Goal: Task Accomplishment & Management: Use online tool/utility

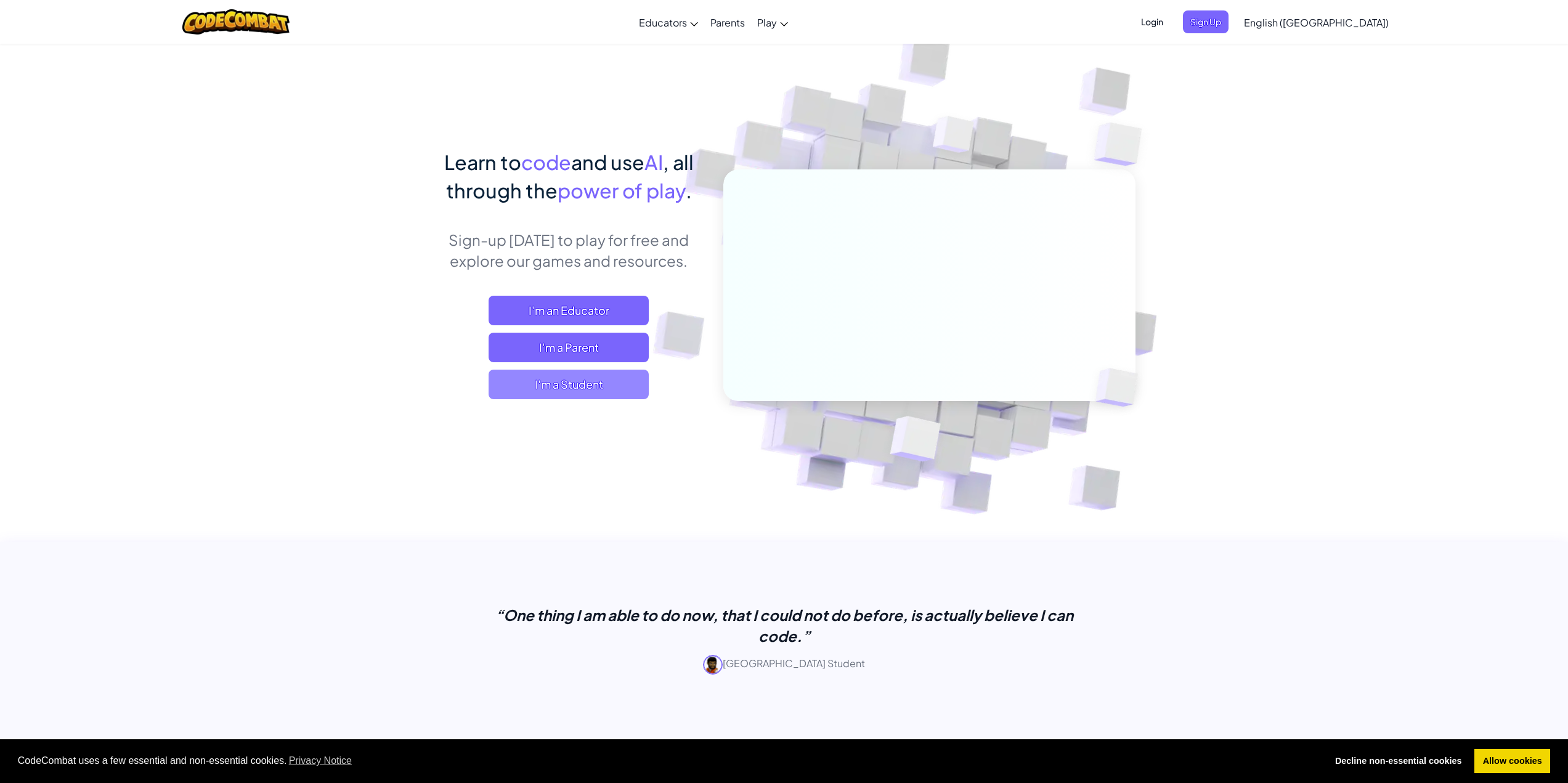
click at [567, 392] on span "I'm a Student" at bounding box center [568, 384] width 160 height 29
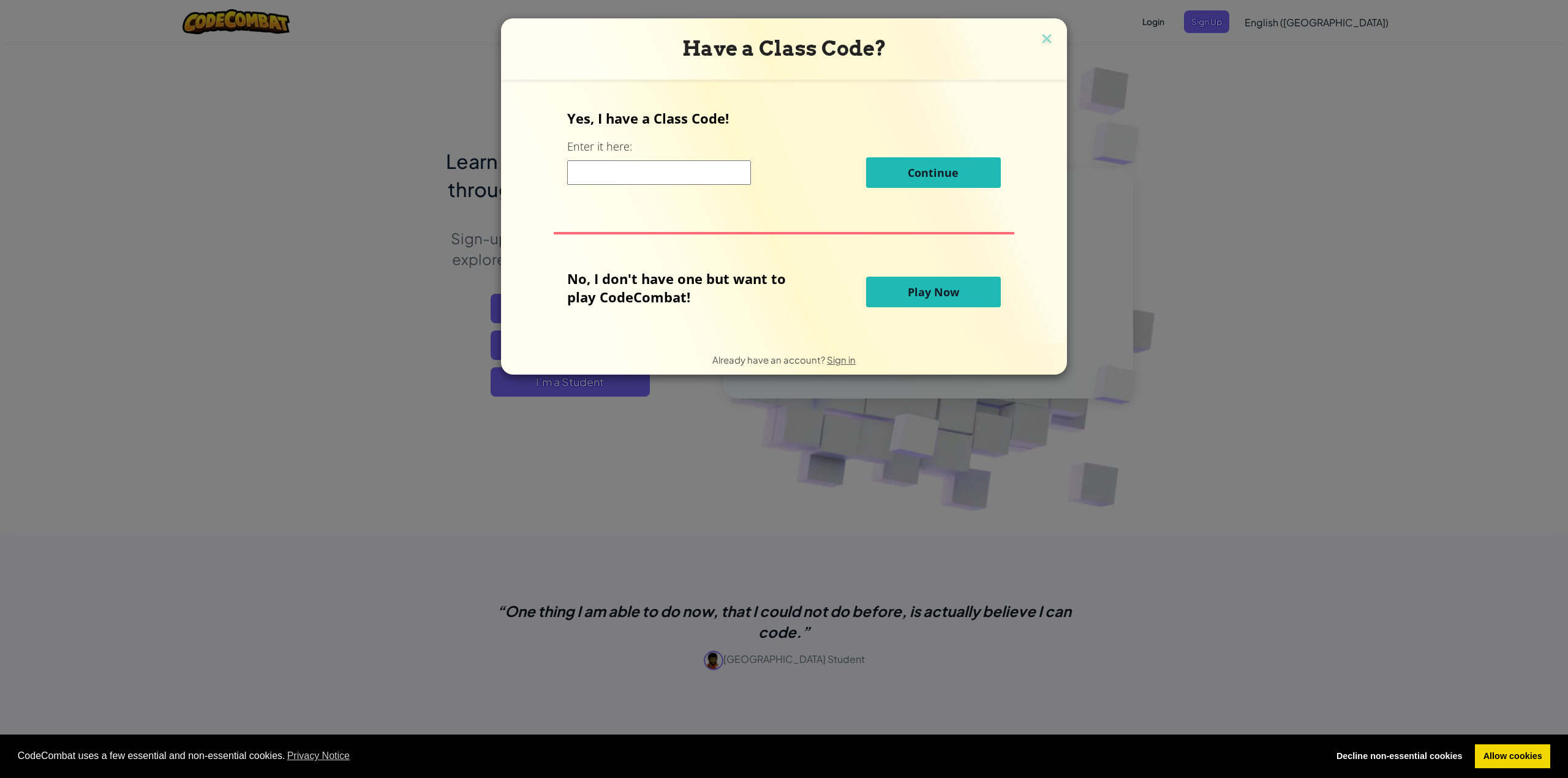
click at [935, 304] on button "Play Now" at bounding box center [933, 292] width 134 height 31
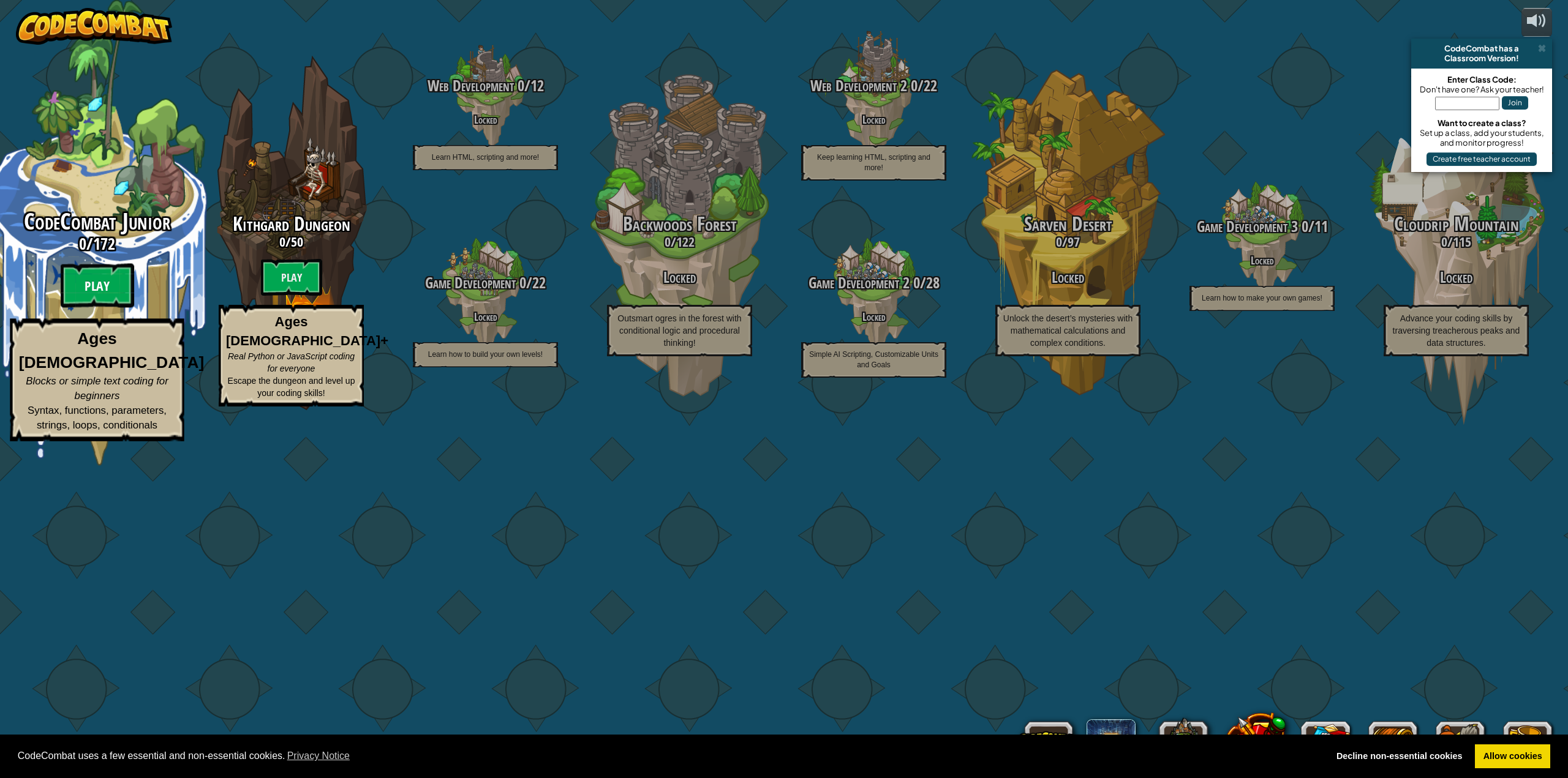
click at [109, 308] on btn "Play" at bounding box center [97, 285] width 73 height 44
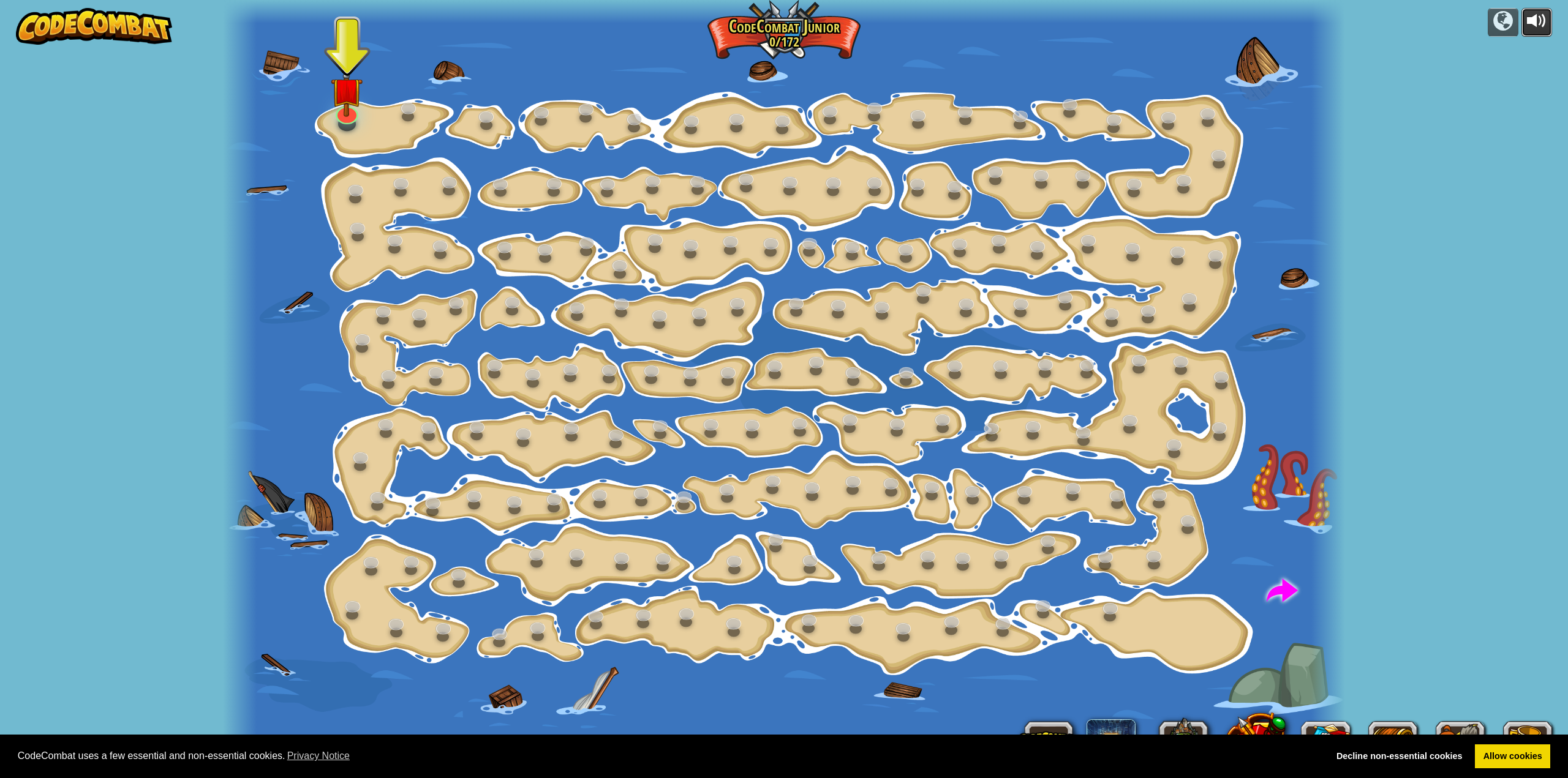
click at [1530, 20] on div at bounding box center [1536, 21] width 20 height 20
click at [347, 115] on link at bounding box center [343, 107] width 25 height 24
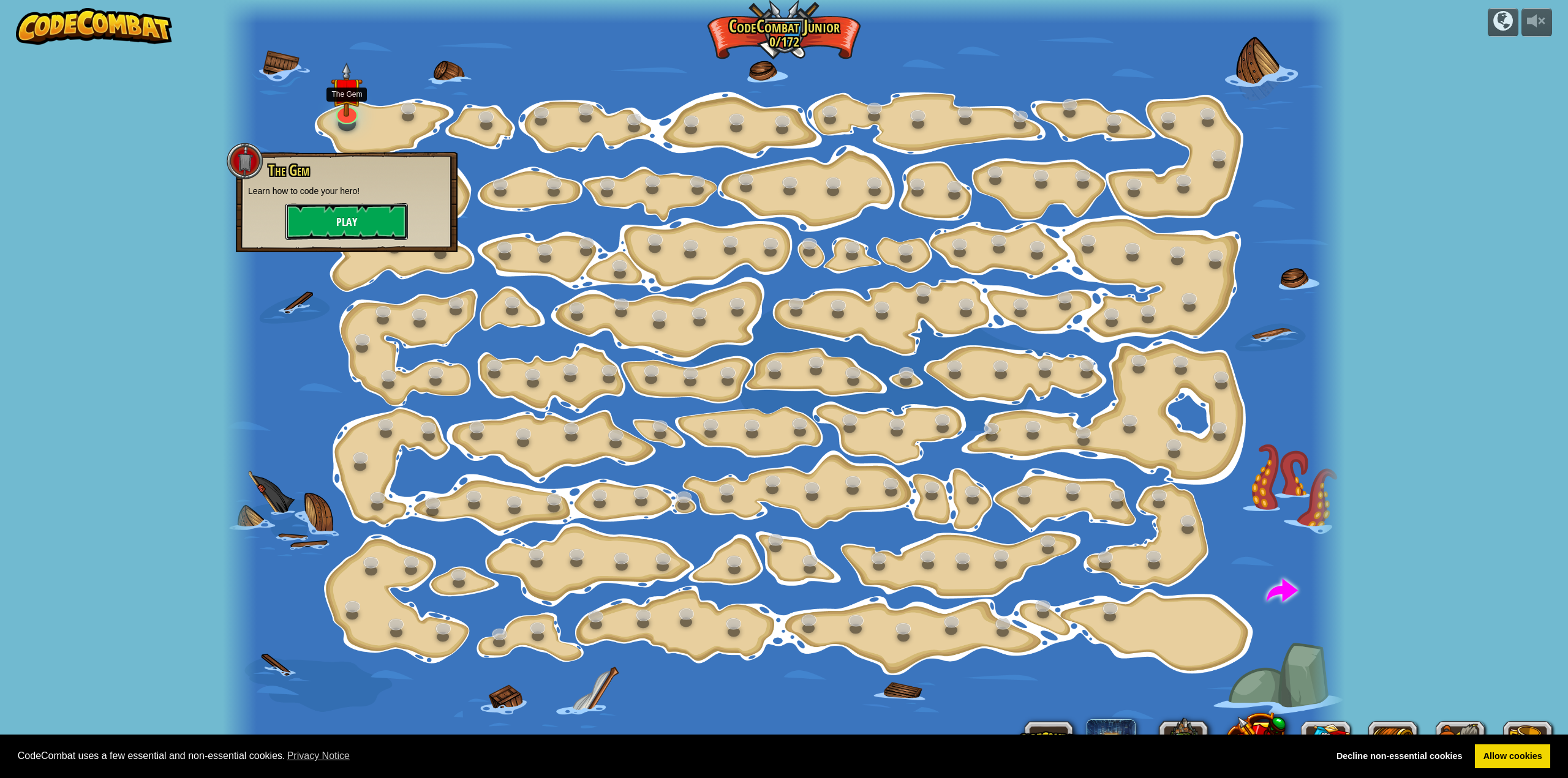
click at [350, 224] on button "Play" at bounding box center [347, 221] width 122 height 37
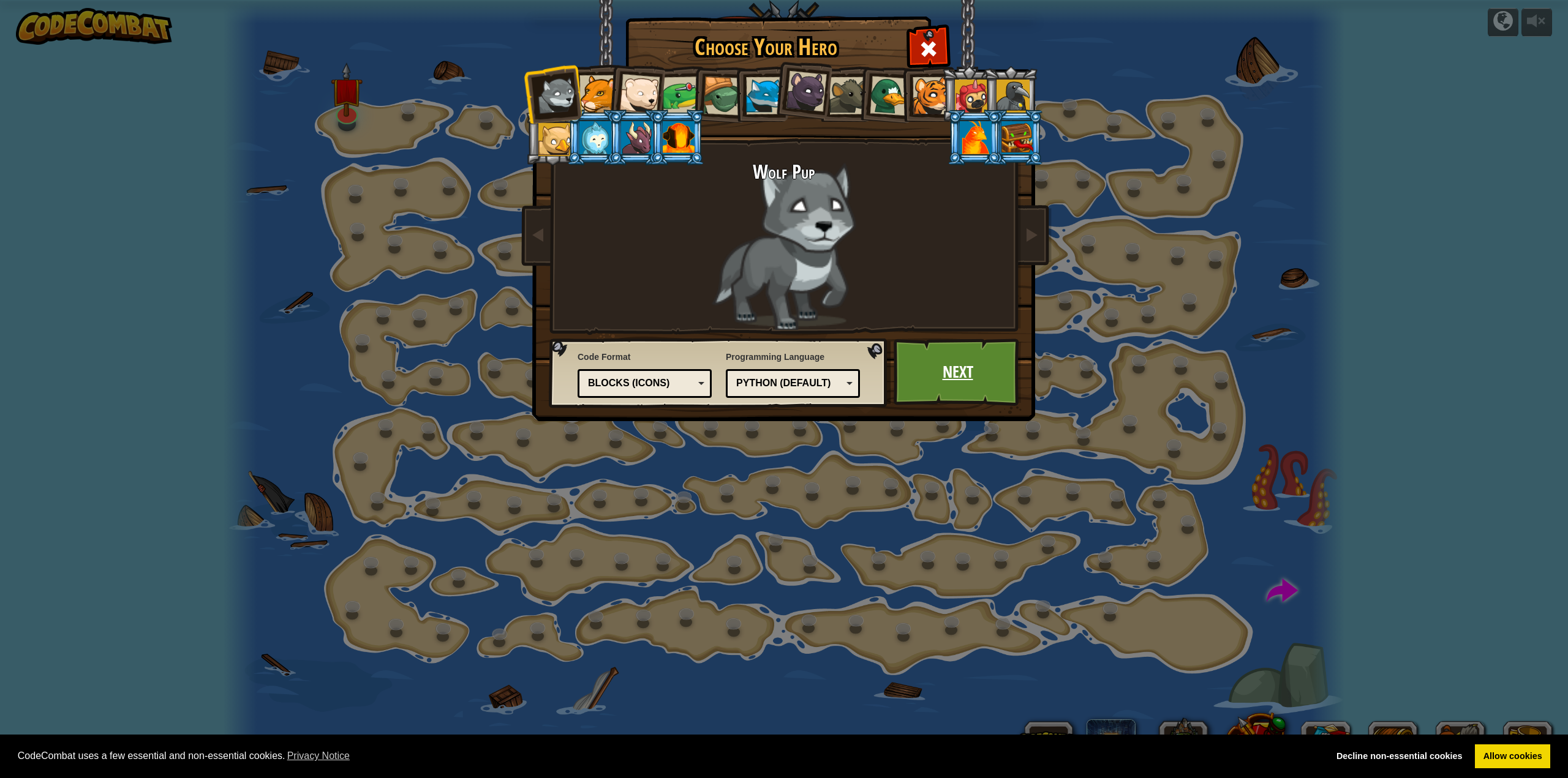
click at [952, 364] on link "Next" at bounding box center [957, 372] width 128 height 67
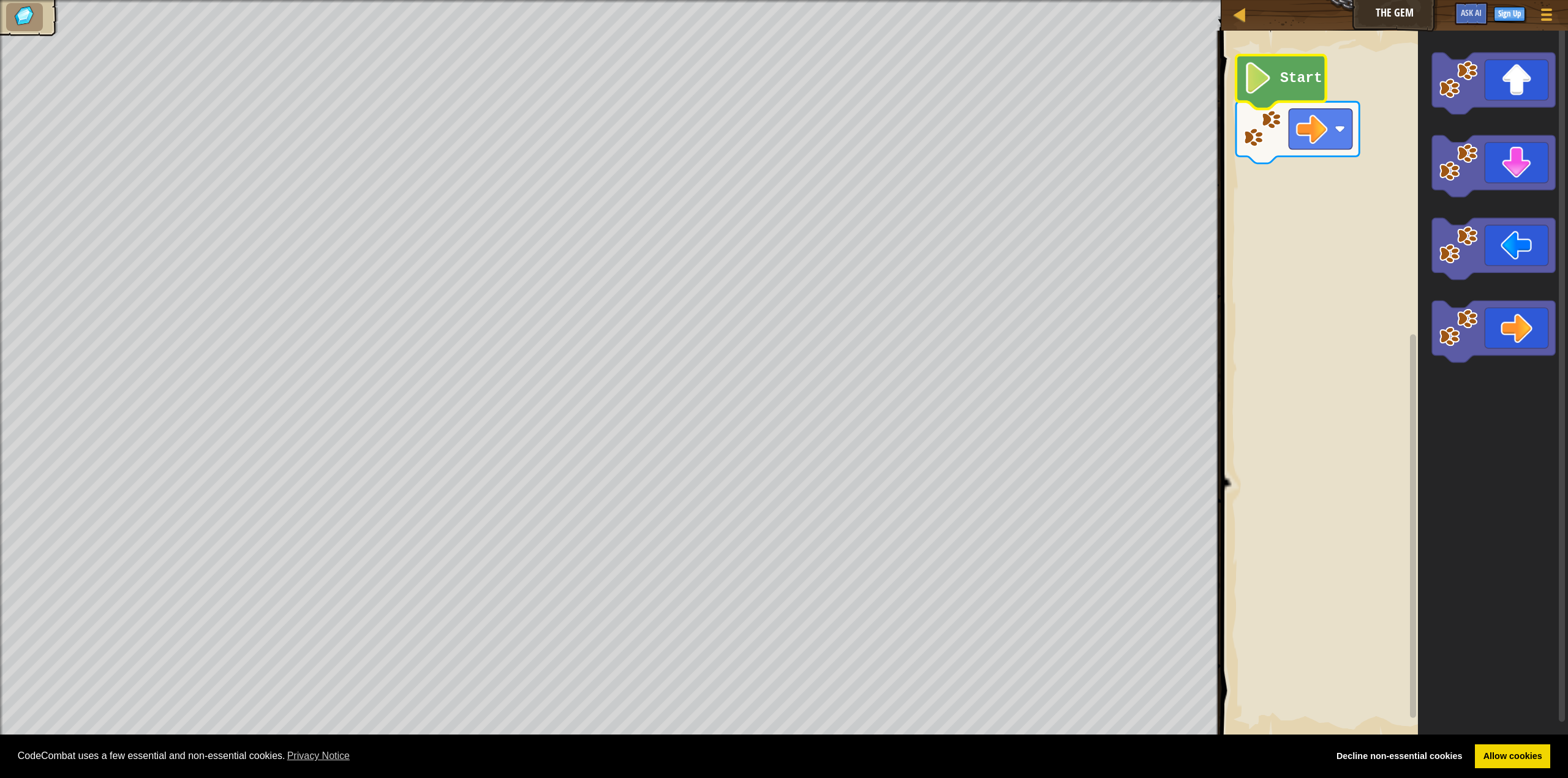
click at [1278, 82] on icon "Blockly Workspace" at bounding box center [1281, 82] width 90 height 54
click at [1497, 327] on icon "Blockly Workspace" at bounding box center [1493, 332] width 123 height 62
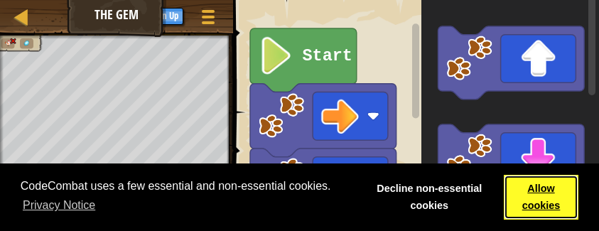
drag, startPoint x: 544, startPoint y: 194, endPoint x: 550, endPoint y: 199, distance: 7.6
click at [544, 193] on link "Allow cookies" at bounding box center [541, 197] width 75 height 45
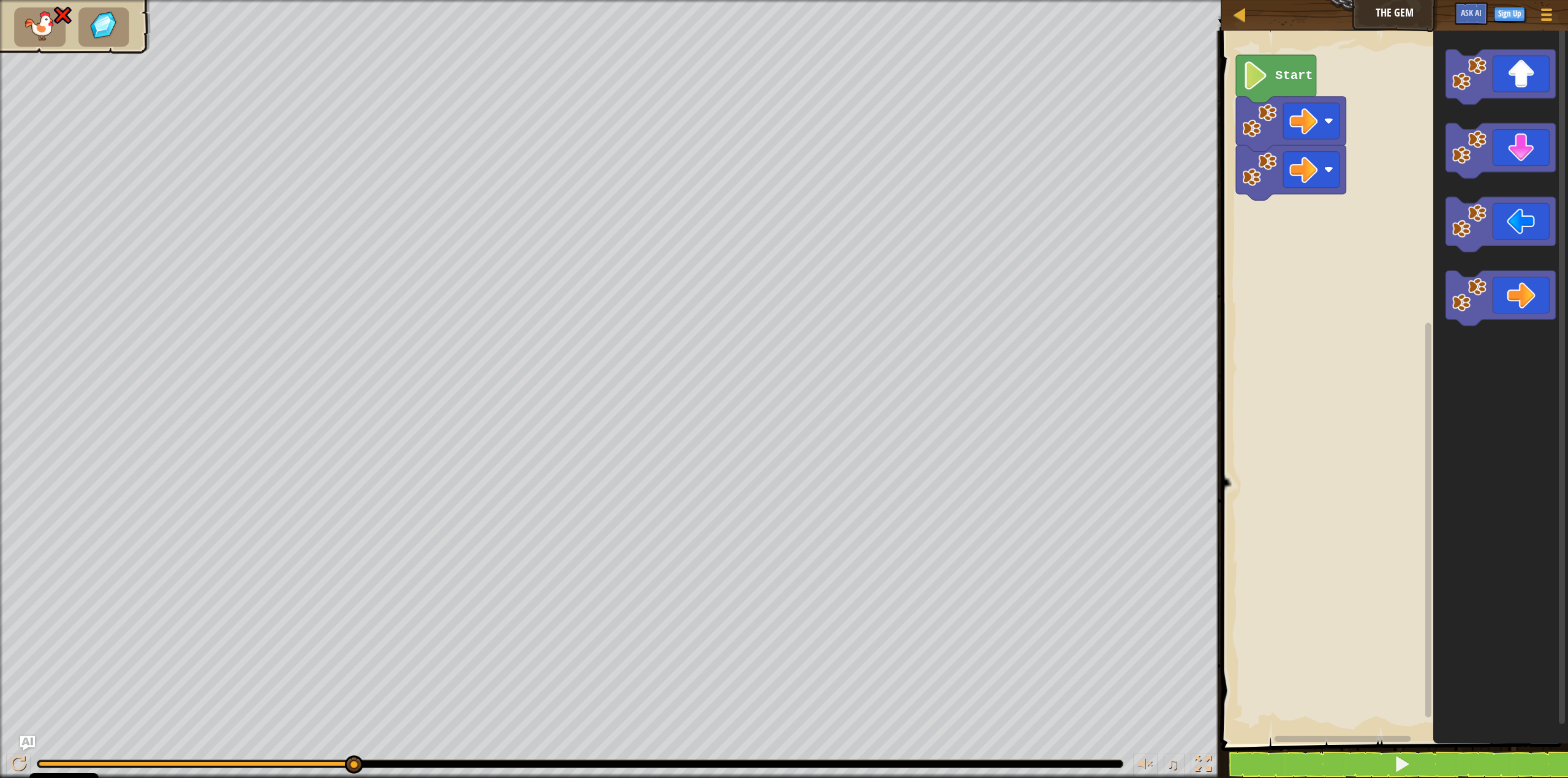
click at [1378, 565] on rect "Blockly Workspace" at bounding box center [1392, 383] width 350 height 719
click at [1444, 769] on button at bounding box center [1402, 764] width 350 height 28
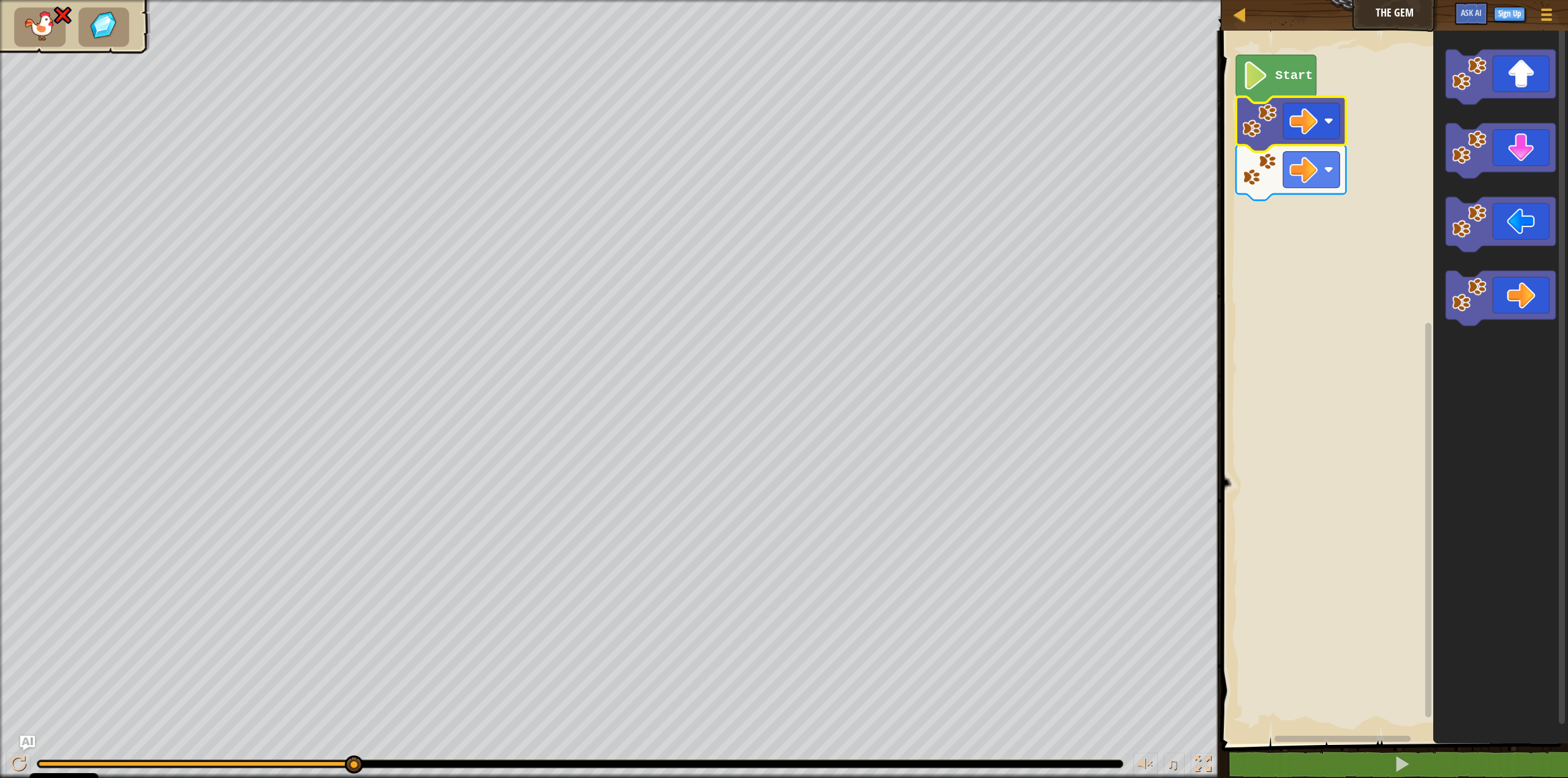
click at [1409, 468] on rect "Blockly Workspace" at bounding box center [1392, 383] width 350 height 719
click at [1244, 7] on div at bounding box center [1240, 15] width 16 height 16
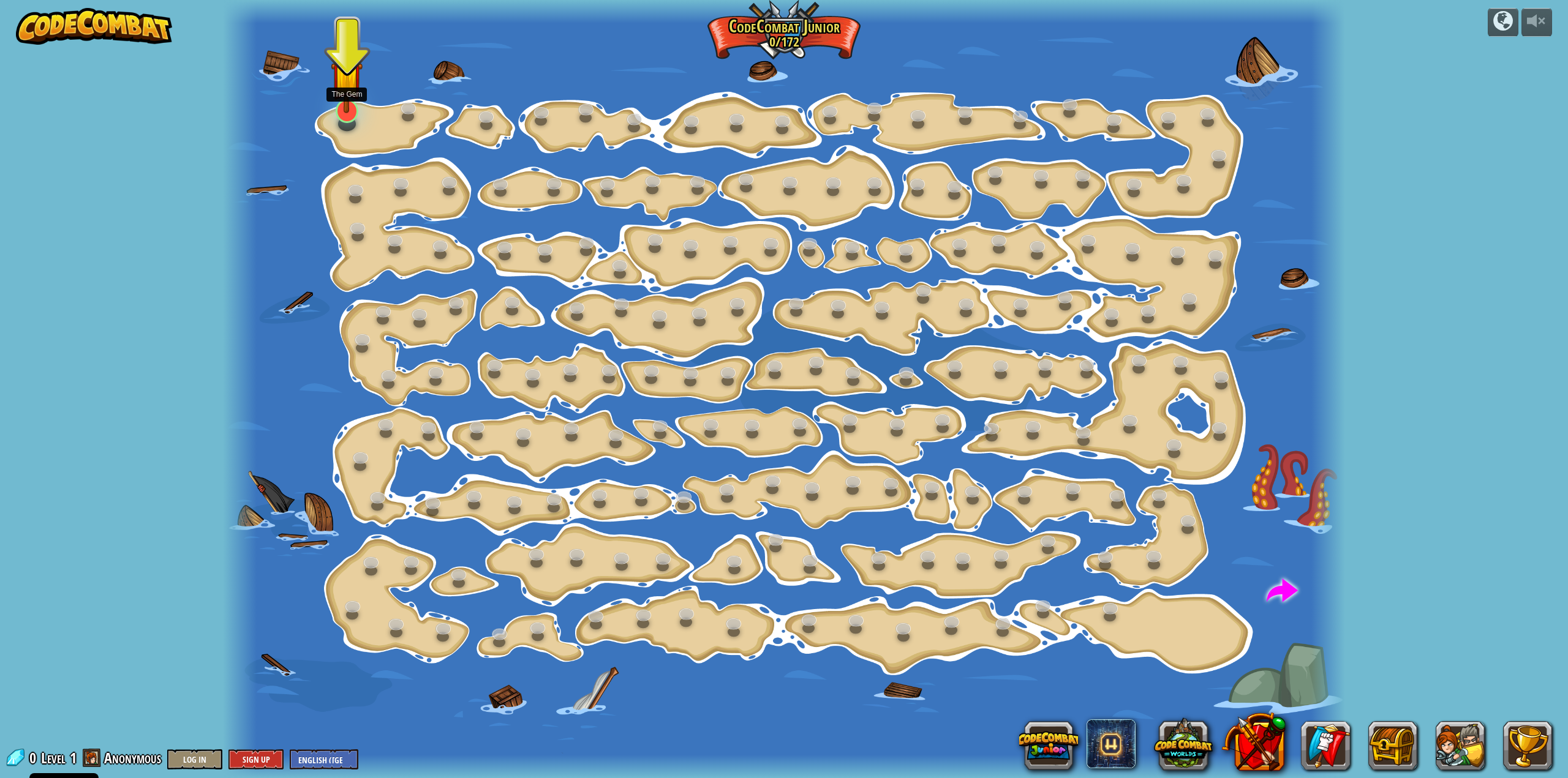
click at [345, 106] on img at bounding box center [347, 77] width 32 height 73
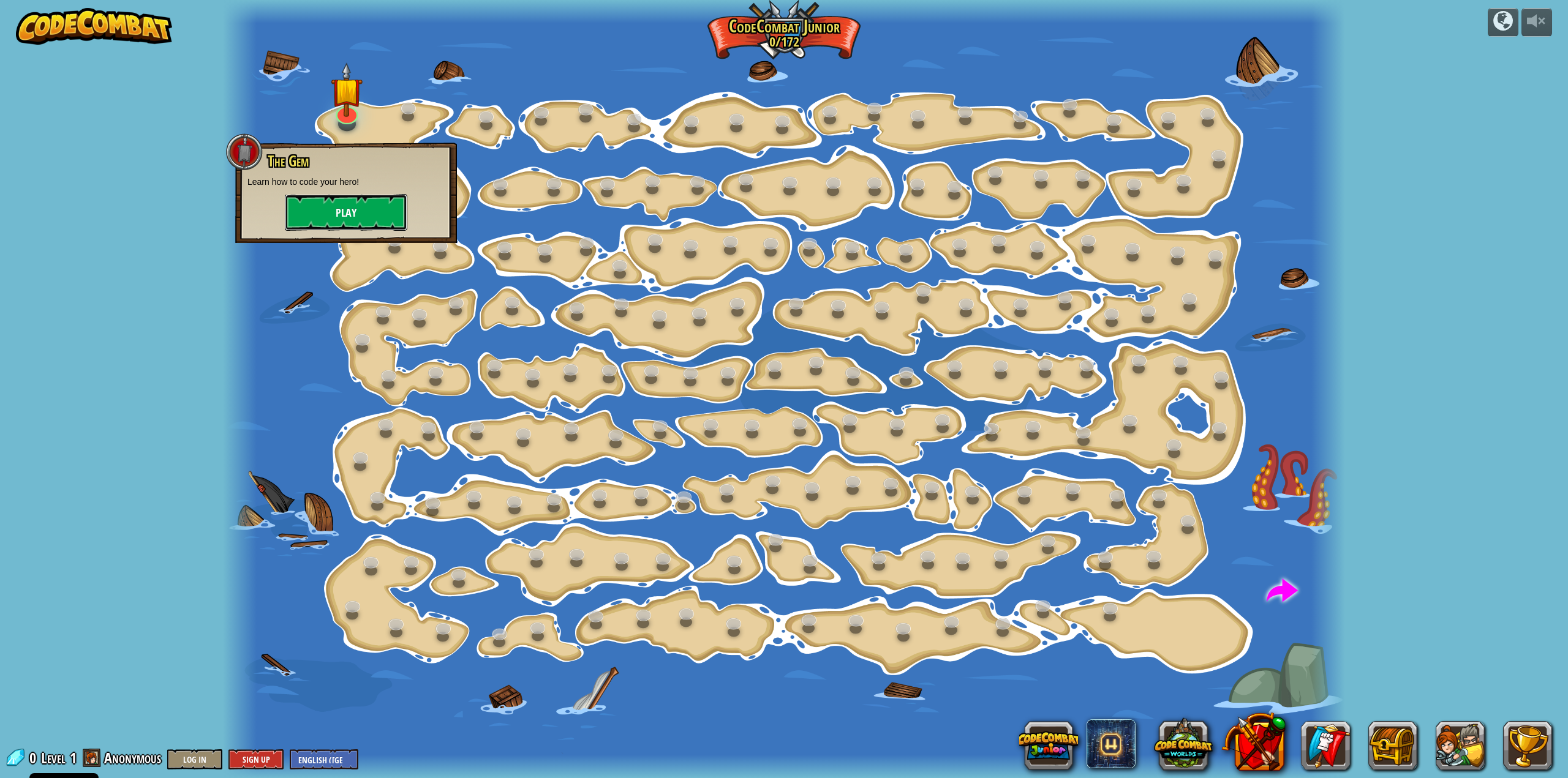
click at [365, 215] on button "Play" at bounding box center [346, 212] width 122 height 37
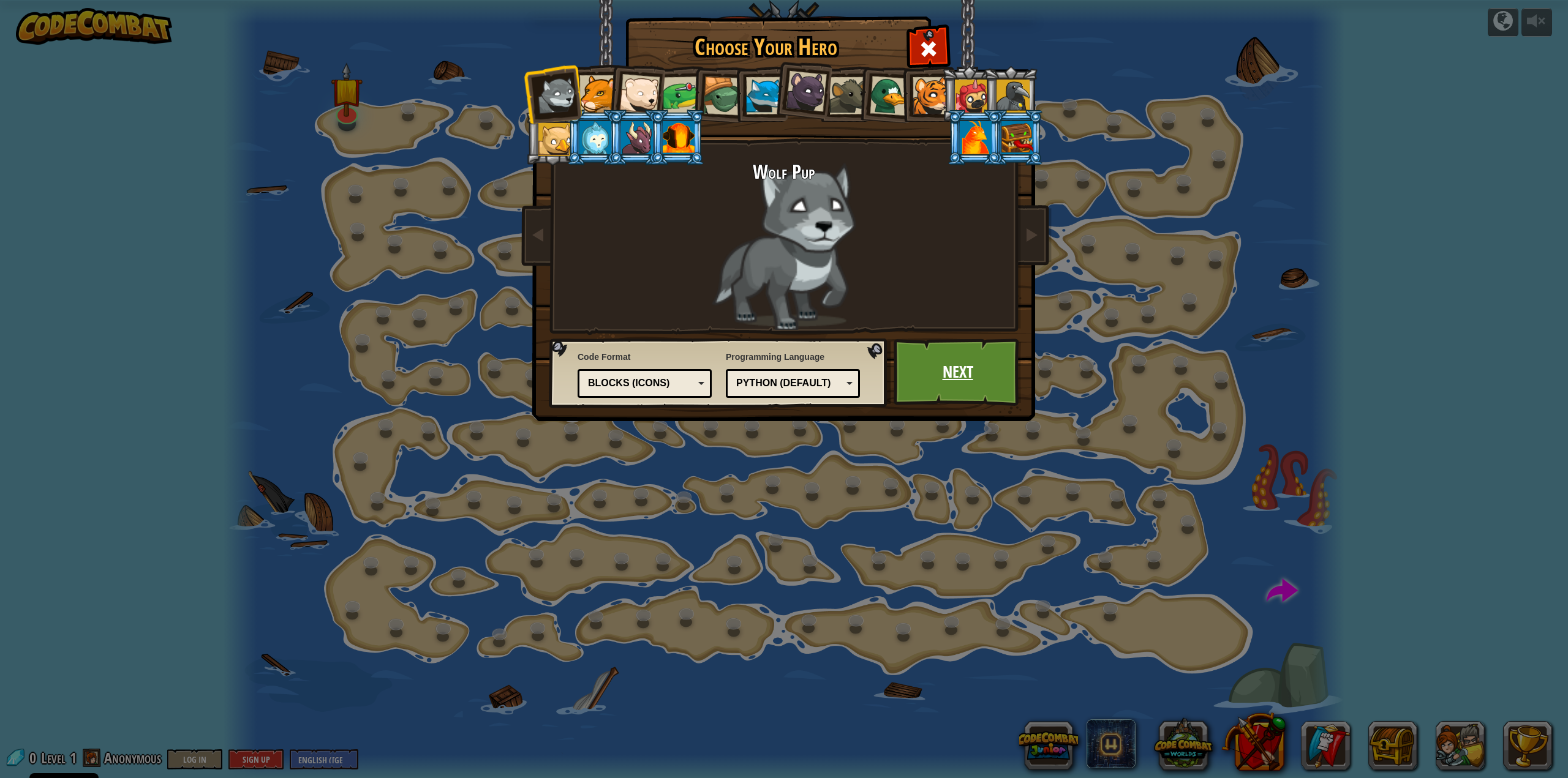
click at [947, 384] on link "Next" at bounding box center [957, 372] width 128 height 67
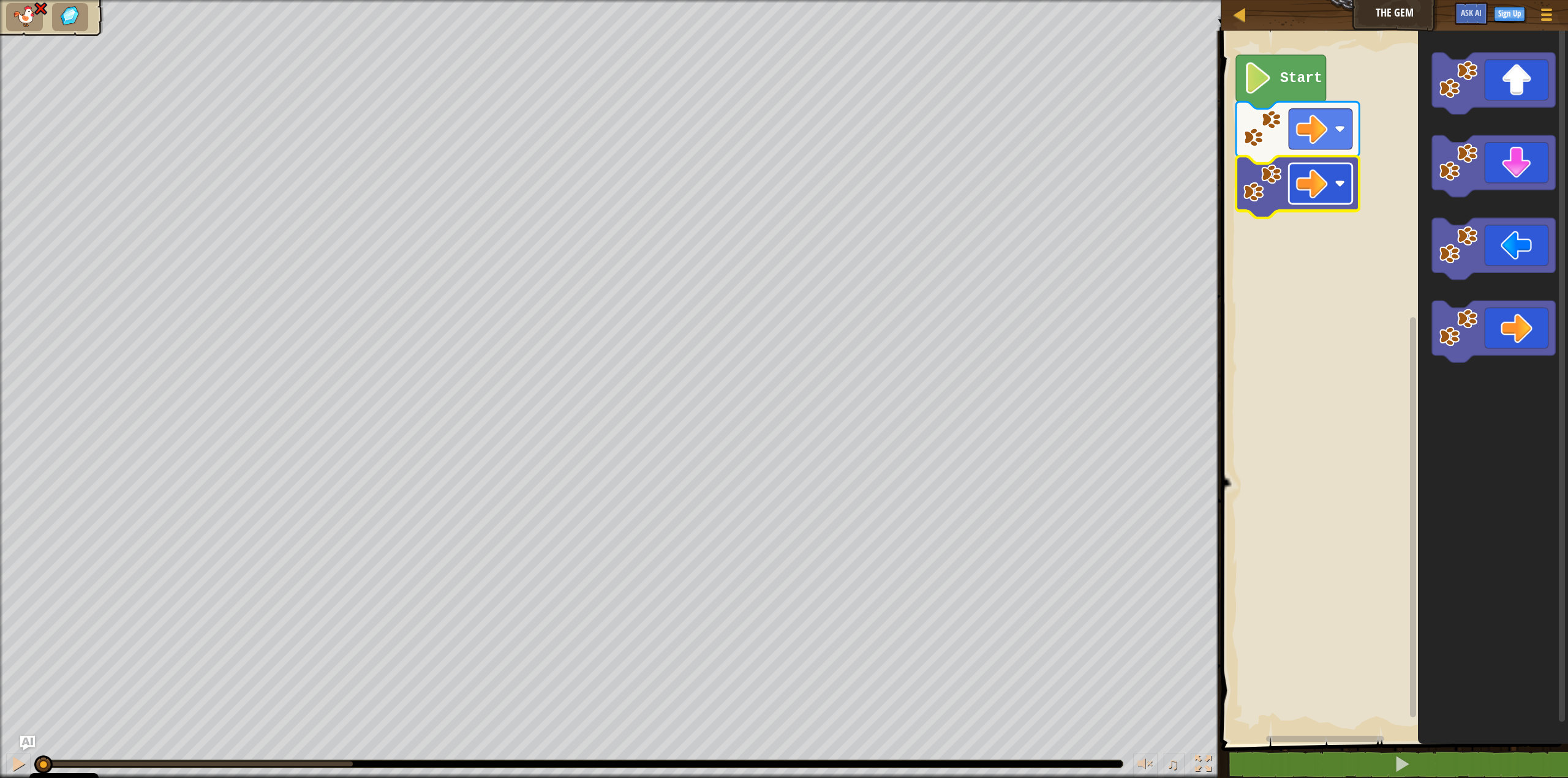
click at [1341, 191] on rect "Blockly Workspace" at bounding box center [1321, 184] width 64 height 40
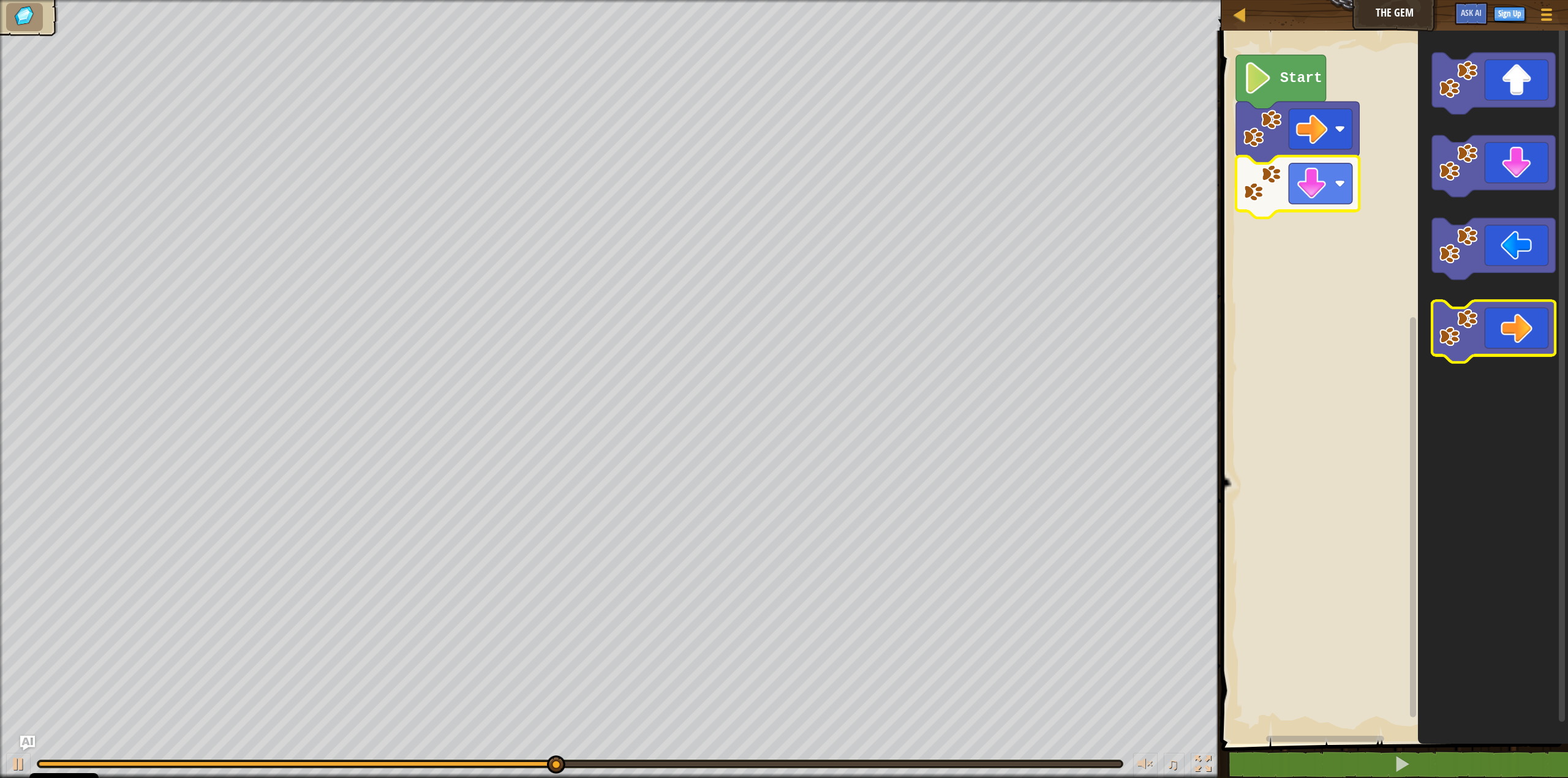
click at [1525, 331] on icon "Blockly Workspace" at bounding box center [1493, 332] width 123 height 62
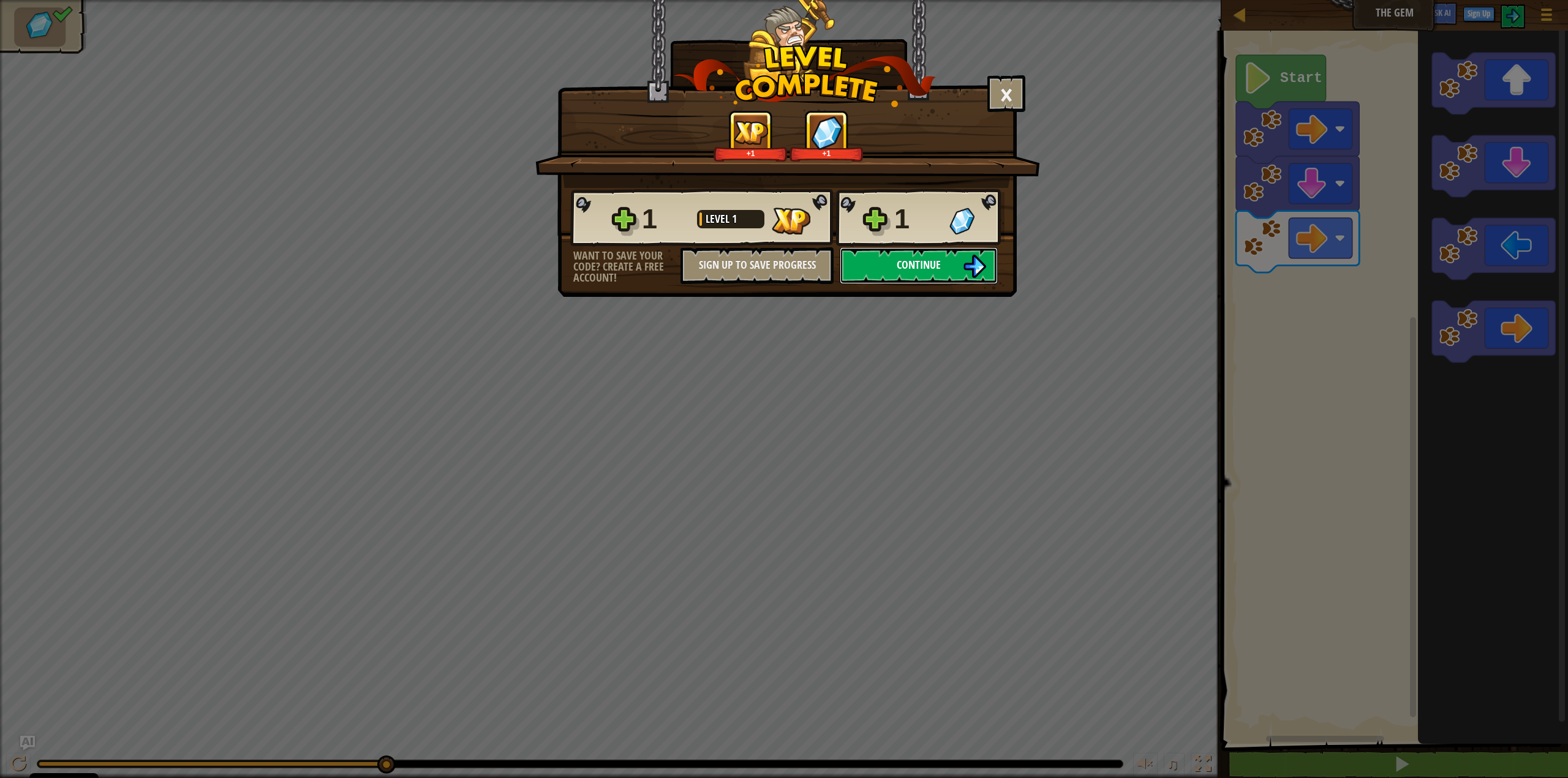
click at [938, 276] on button "Continue" at bounding box center [918, 265] width 158 height 37
